Goal: Task Accomplishment & Management: Manage account settings

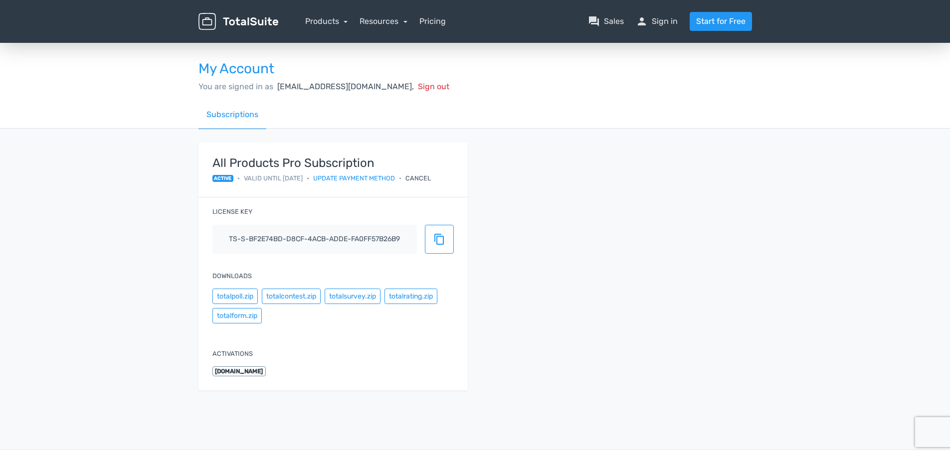
drag, startPoint x: 283, startPoint y: 178, endPoint x: 343, endPoint y: 247, distance: 92.0
click at [303, 178] on span "Valid until 28/11/2025" at bounding box center [273, 178] width 59 height 9
drag, startPoint x: 611, startPoint y: 197, endPoint x: 613, endPoint y: 189, distance: 8.8
click at [611, 196] on div "All Products Pro Subscription active • Valid until 28/11/2025 • Update payment …" at bounding box center [475, 273] width 569 height 260
drag, startPoint x: 282, startPoint y: 178, endPoint x: 316, endPoint y: 178, distance: 33.4
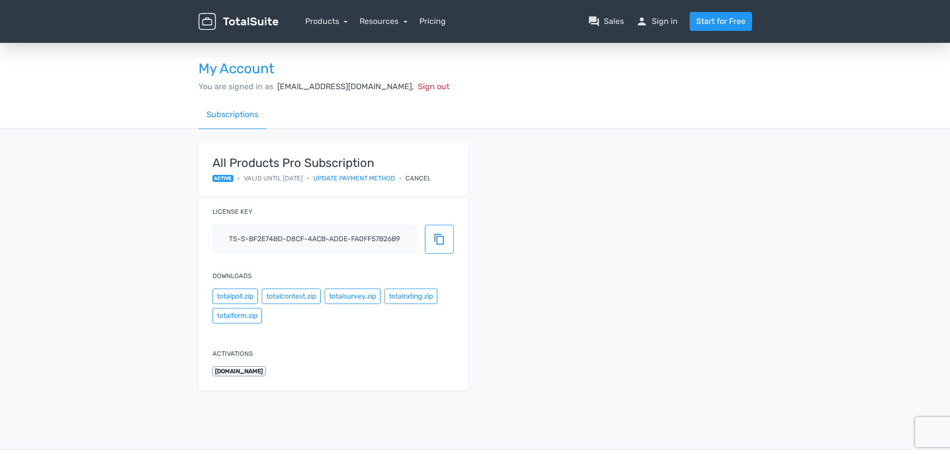
click at [303, 178] on span "Valid until 28/11/2025" at bounding box center [273, 178] width 59 height 9
click at [602, 238] on div "All Products Pro Subscription active • Valid until 28/11/2025 • Update payment …" at bounding box center [475, 273] width 569 height 260
drag, startPoint x: 276, startPoint y: 88, endPoint x: 474, endPoint y: 155, distance: 209.1
click at [453, 95] on div "My Account You are signed in as shm-fbau-creativeserviceshub.vic@fujifilm.com, …" at bounding box center [475, 70] width 569 height 59
click at [634, 252] on div "All Products Pro Subscription active • Valid until 28/11/2025 • Update payment …" at bounding box center [475, 273] width 569 height 260
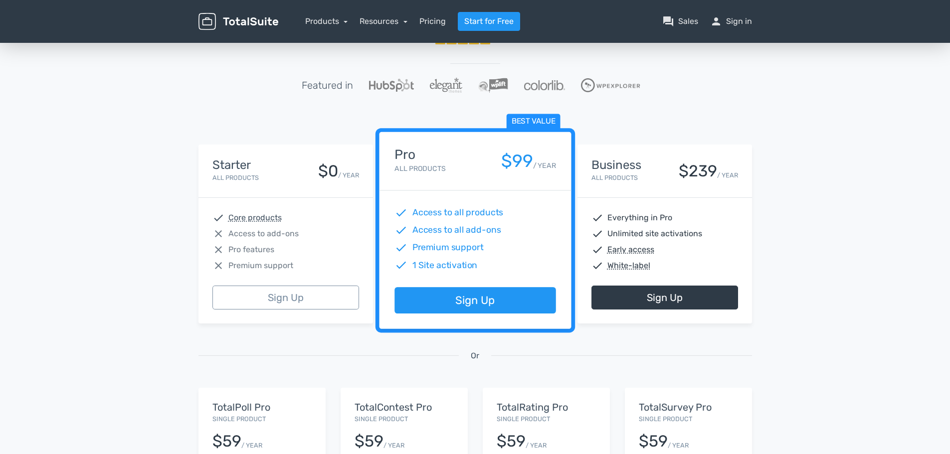
scroll to position [50, 0]
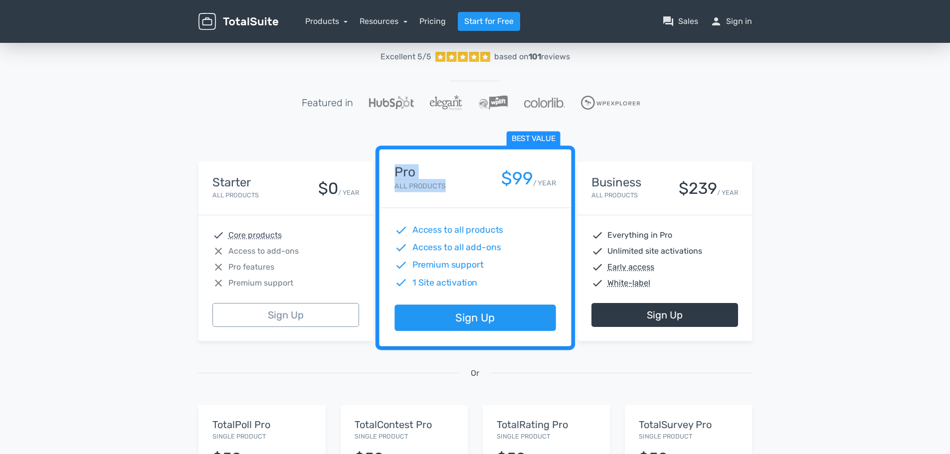
drag, startPoint x: 395, startPoint y: 172, endPoint x: 447, endPoint y: 185, distance: 53.9
click at [447, 185] on div "Pro All Products $99 / YEAR" at bounding box center [474, 178] width 161 height 27
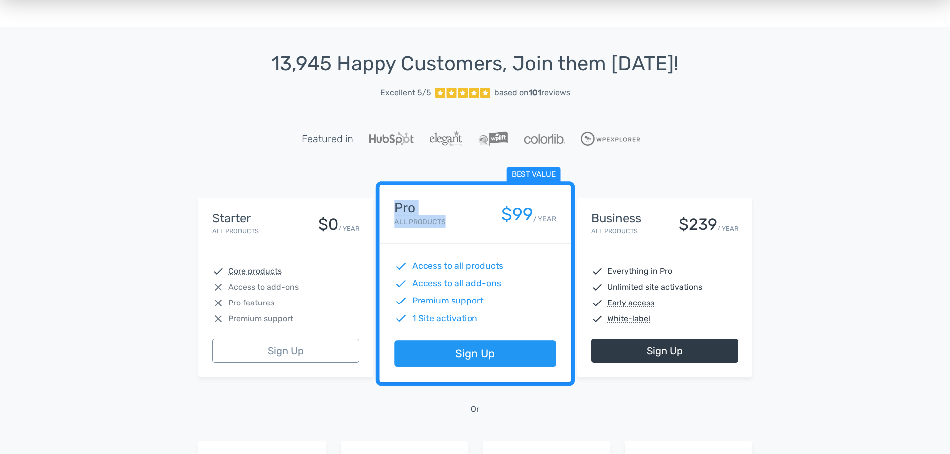
scroll to position [0, 0]
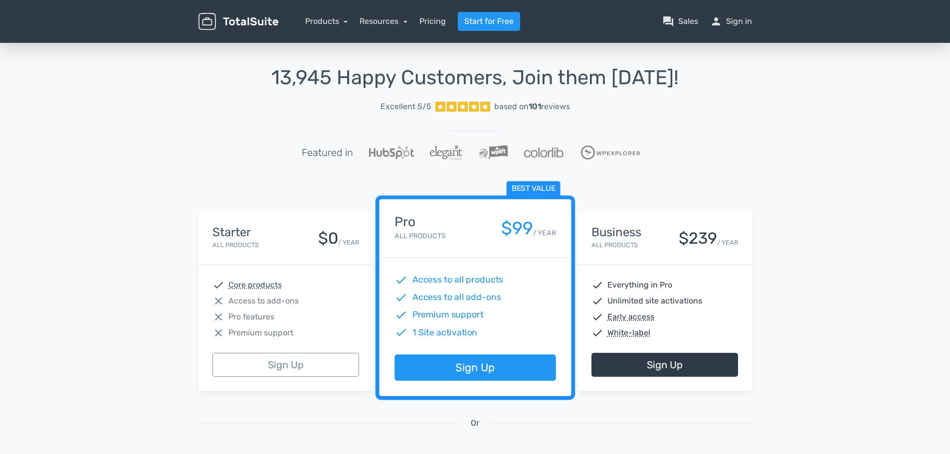
click at [806, 108] on div "13,945 Happy Customers, Join them [DATE]! Excellent 5/5 based on 101 reviews Fe…" at bounding box center [475, 368] width 950 height 655
click at [834, 115] on div "13,945 Happy Customers, Join them [DATE]! Excellent 5/5 based on 101 reviews Fe…" at bounding box center [475, 368] width 950 height 655
click at [178, 120] on div "13,945 Happy Customers, Join them [DATE]! Excellent 5/5 based on 101 reviews Fe…" at bounding box center [475, 368] width 950 height 655
